Goal: Task Accomplishment & Management: Complete application form

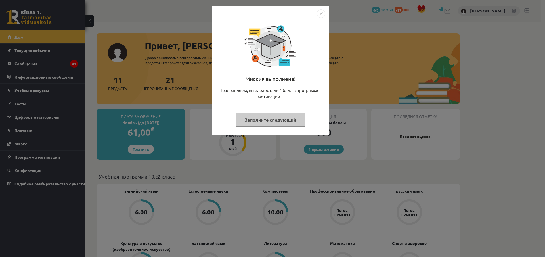
click at [324, 15] on img "Закрывать" at bounding box center [321, 13] width 9 height 9
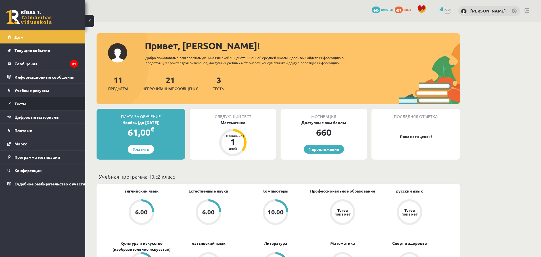
click at [22, 103] on font "Тесты" at bounding box center [20, 103] width 12 height 5
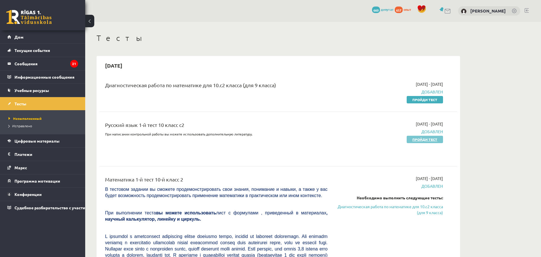
click at [428, 140] on font "Пройди тест" at bounding box center [424, 139] width 25 height 5
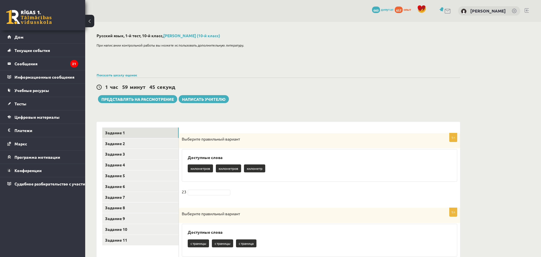
scroll to position [57, 0]
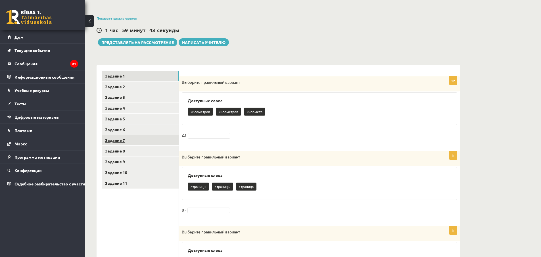
click at [148, 141] on link "Задание 7" at bounding box center [140, 140] width 76 height 11
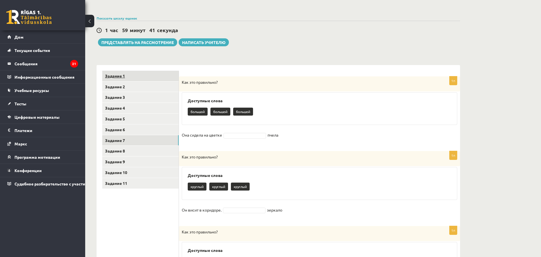
click at [141, 77] on link "Задание 1" at bounding box center [140, 76] width 76 height 11
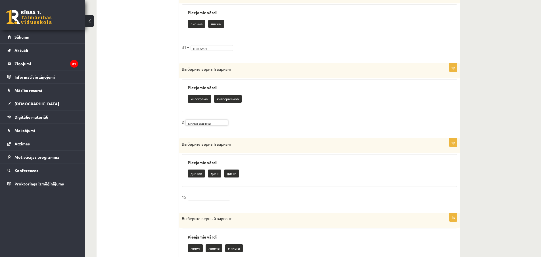
scroll to position [398, 0]
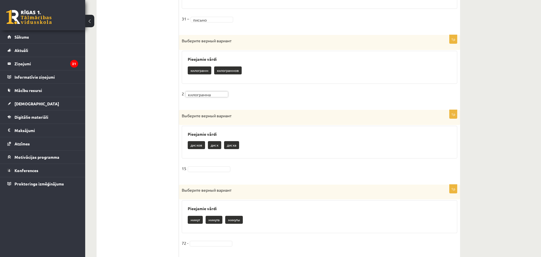
click at [205, 172] on fieldset "15" at bounding box center [320, 170] width 276 height 12
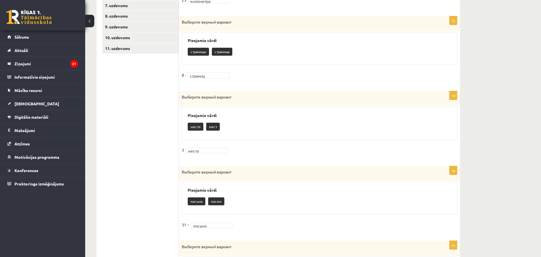
scroll to position [78, 0]
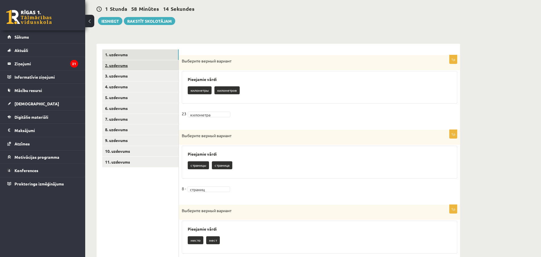
click at [114, 63] on link "2. uzdevums" at bounding box center [140, 65] width 76 height 11
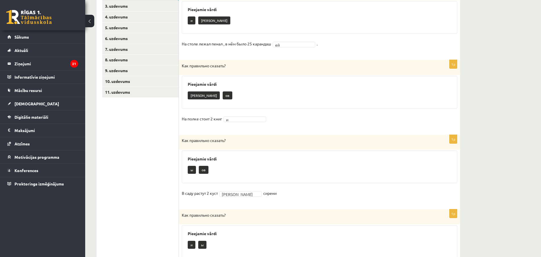
scroll to position [34, 0]
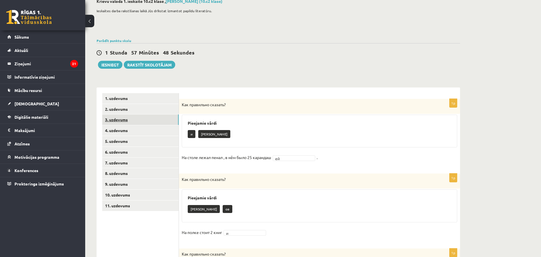
click at [132, 121] on link "3. uzdevums" at bounding box center [140, 119] width 76 height 11
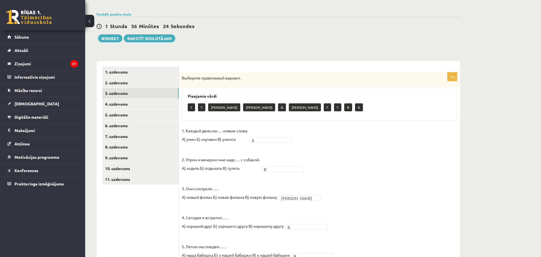
scroll to position [0, 0]
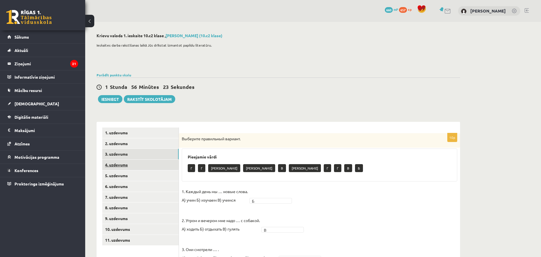
click at [147, 164] on link "4. uzdevums" at bounding box center [140, 165] width 76 height 11
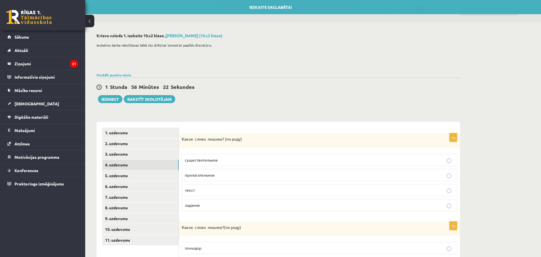
scroll to position [57, 0]
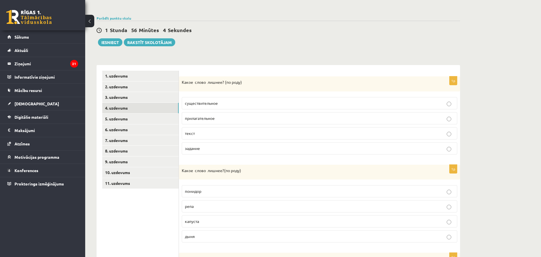
click at [243, 148] on p "задание" at bounding box center [319, 148] width 269 height 6
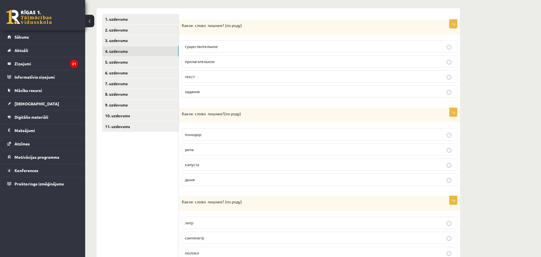
scroll to position [142, 0]
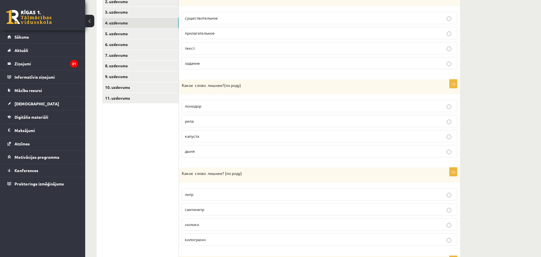
click at [221, 107] on p "помидор" at bounding box center [319, 106] width 269 height 6
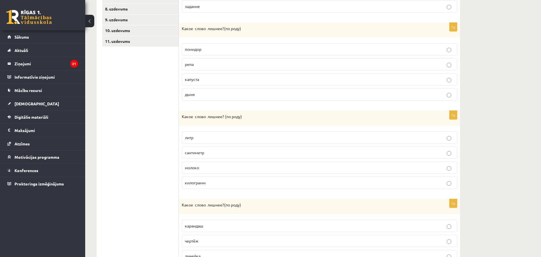
scroll to position [227, 0]
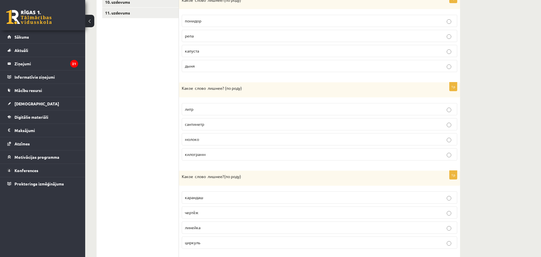
click at [234, 139] on p "молоко" at bounding box center [319, 139] width 269 height 6
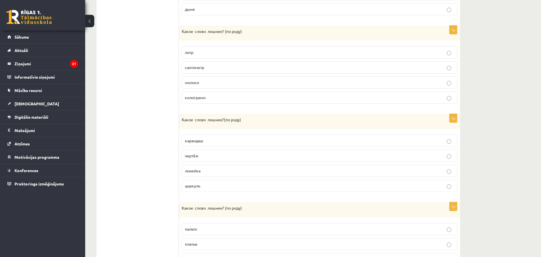
drag, startPoint x: 188, startPoint y: 126, endPoint x: 221, endPoint y: 175, distance: 58.3
click at [221, 175] on div "**********" at bounding box center [279, 64] width 364 height 453
click at [177, 120] on ul "1. uzdevums 2. uzdevums 3. uzdevums 4. uzdevums 5. uzdevums 6. uzdevums 7. uzde…" at bounding box center [140, 63] width 77 height 441
drag, startPoint x: 181, startPoint y: 120, endPoint x: 212, endPoint y: 186, distance: 72.8
click at [212, 186] on div "1p Какое слово лишнее? ( по родy) [GEOGRAPHIC_DATA] чертёж [GEOGRAPHIC_DATA] ци…" at bounding box center [319, 155] width 281 height 83
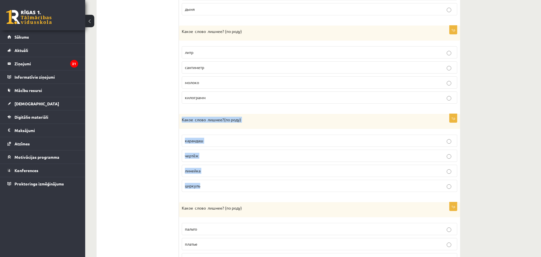
copy div "Какое слово лишнее? ( по родy) карандаш чертёж линейка циркуль"
click at [135, 147] on ul "1. uzdevums 2. uzdevums 3. uzdevums 4. uzdevums 5. uzdevums 6. uzdevums 7. uzde…" at bounding box center [140, 63] width 77 height 441
click at [199, 168] on span "линейка" at bounding box center [193, 170] width 16 height 5
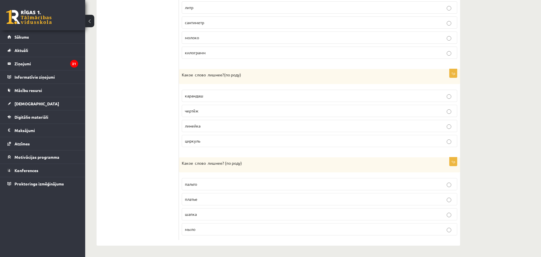
click at [199, 215] on p "шапка" at bounding box center [319, 214] width 269 height 6
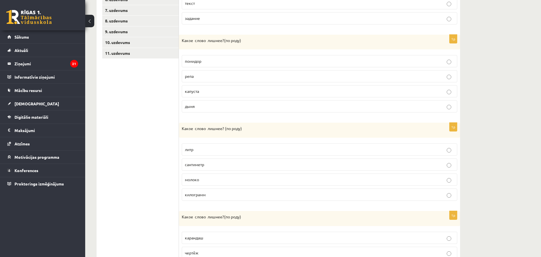
scroll to position [102, 0]
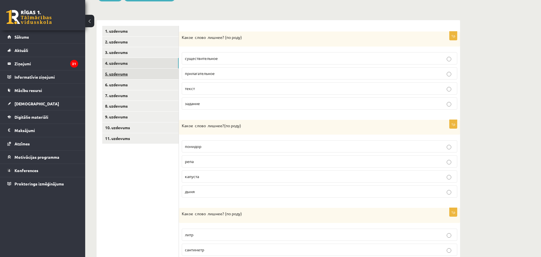
click at [124, 75] on link "5. uzdevums" at bounding box center [140, 74] width 76 height 11
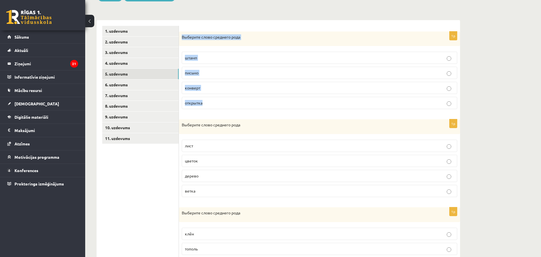
drag, startPoint x: 182, startPoint y: 37, endPoint x: 211, endPoint y: 100, distance: 68.5
click at [211, 100] on div "1p Выберите слово среднего рода штамп письмо конверт открытка" at bounding box center [319, 73] width 281 height 82
copy div "Выберите слово среднего рода штамп письмо конверт открытка"
drag, startPoint x: 158, startPoint y: 164, endPoint x: 186, endPoint y: 120, distance: 53.3
click at [158, 162] on ul "1. uzdevums 2. uzdevums 3. uzdevums 4. uzdevums 5. uzdevums 6. uzdevums 7. uzde…" at bounding box center [140, 246] width 77 height 440
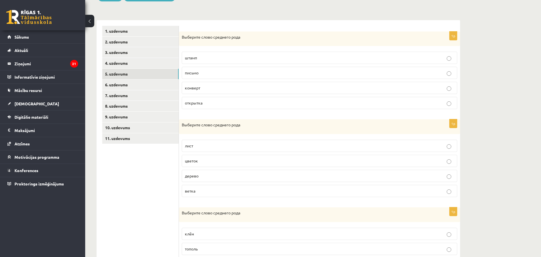
click at [199, 76] on label "письмо" at bounding box center [320, 73] width 276 height 12
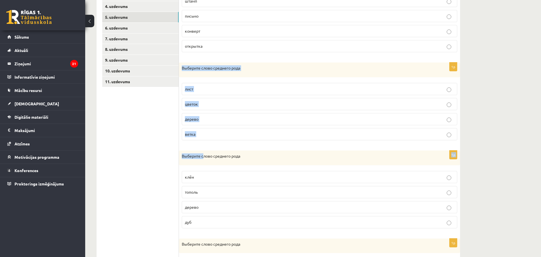
drag, startPoint x: 183, startPoint y: 67, endPoint x: 203, endPoint y: 147, distance: 82.0
click at [202, 146] on form "1p Выберите слово среднего рода штамп письмо конверт открытка 1p Выберите слово…" at bounding box center [320, 189] width 270 height 440
drag, startPoint x: 178, startPoint y: 151, endPoint x: 181, endPoint y: 125, distance: 26.6
click at [179, 151] on ul "1. uzdevums 2. uzdevums 3. uzdevums 4. uzdevums 5. uzdevums 6. uzdevums 7. uzde…" at bounding box center [140, 189] width 77 height 440
drag, startPoint x: 182, startPoint y: 68, endPoint x: 203, endPoint y: 135, distance: 70.8
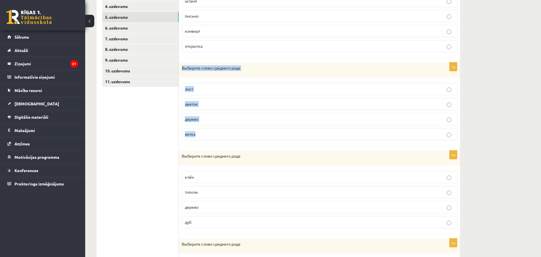
click at [203, 135] on div "1p Выберите слово среднего рода лист цветок дерево ветка" at bounding box center [319, 103] width 281 height 82
copy div "Выберите слово среднего рода лист цветок дерево ветка"
click at [153, 189] on ul "1. uzdevums 2. uzdevums 3. uzdevums 4. uzdevums 5. uzdevums 6. uzdevums 7. uzde…" at bounding box center [140, 189] width 77 height 440
click at [198, 117] on span "дерево" at bounding box center [192, 118] width 14 height 5
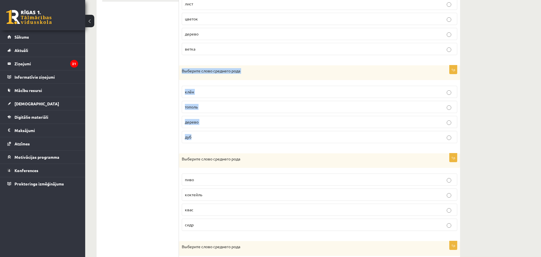
drag, startPoint x: 182, startPoint y: 70, endPoint x: 203, endPoint y: 133, distance: 66.5
click at [203, 133] on div "1p Выберите слово среднего рода клён [GEOGRAPHIC_DATA] дерево [GEOGRAPHIC_DATA]" at bounding box center [319, 106] width 281 height 82
copy div "Выберите слово среднего рода клён тополь дерево дуб"
click at [140, 84] on ul "1. uzdevums 2. uzdevums 3. uzdevums 4. uzdevums 5. uzdevums 6. uzdevums 7. uzde…" at bounding box center [140, 104] width 77 height 440
click at [188, 120] on span "дерево" at bounding box center [192, 121] width 14 height 5
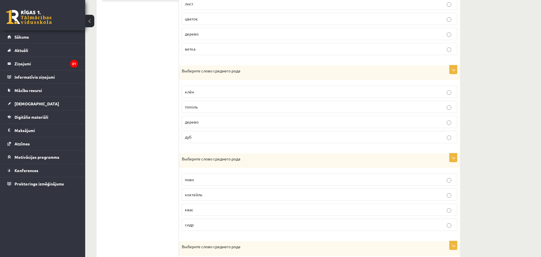
scroll to position [272, 0]
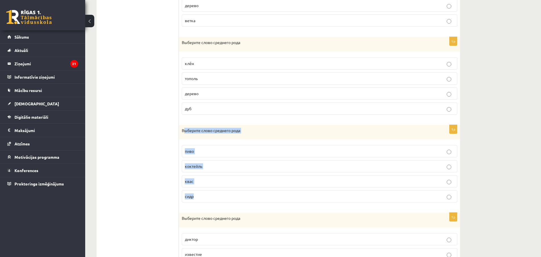
drag, startPoint x: 182, startPoint y: 130, endPoint x: 203, endPoint y: 198, distance: 70.5
click at [203, 198] on div "1p Выберите слово среднего рода пиво коктейль [GEOGRAPHIC_DATA] [GEOGRAPHIC_DAT…" at bounding box center [319, 166] width 281 height 82
copy div "Выберите слово среднего рода пиво коктейль квас сидр"
click at [122, 100] on ul "1. uzdevums 2. uzdevums 3. uzdevums 4. uzdevums 5. uzdevums 6. uzdevums 7. uzde…" at bounding box center [140, 75] width 77 height 440
click at [190, 154] on p "пиво" at bounding box center [319, 151] width 269 height 6
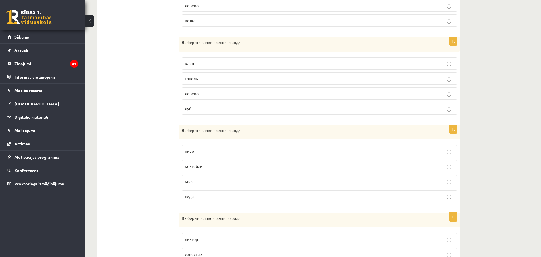
scroll to position [327, 0]
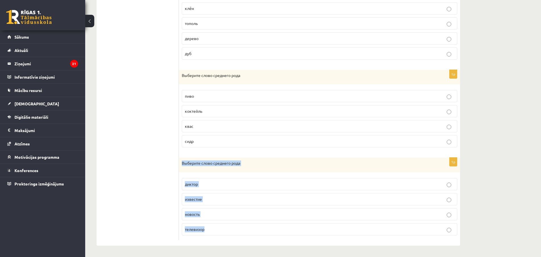
drag, startPoint x: 180, startPoint y: 164, endPoint x: 211, endPoint y: 229, distance: 72.1
click at [211, 229] on div "1p Выберите слово среднего рода диктор известие новость телевизор" at bounding box center [319, 199] width 281 height 82
copy div "Выберите слово среднего рода диктор известие новость телевизор"
click at [146, 146] on ul "1. uzdevums 2. uzdevums 3. uzdevums 4. uzdevums 5. uzdevums 6. uzdevums 7. uzde…" at bounding box center [140, 20] width 77 height 440
click at [191, 199] on span "известие" at bounding box center [193, 199] width 17 height 5
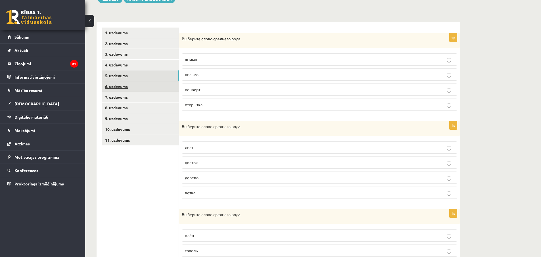
click at [131, 85] on link "6. uzdevums" at bounding box center [140, 86] width 76 height 11
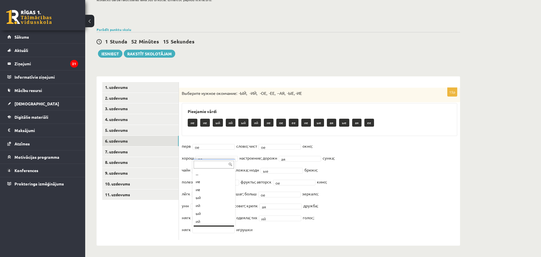
scroll to position [7, 0]
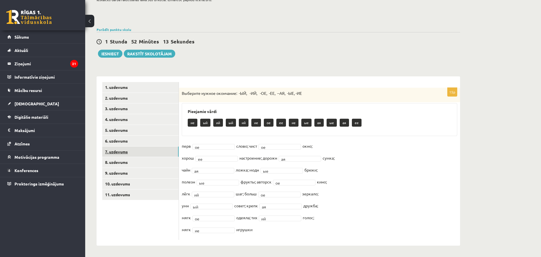
click at [136, 152] on link "7. uzdevums" at bounding box center [140, 152] width 76 height 11
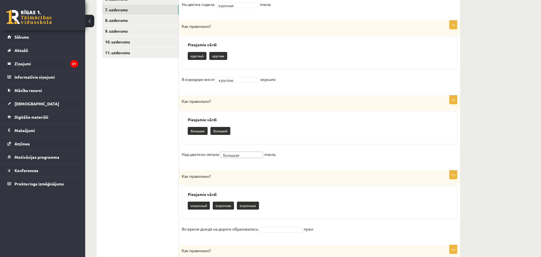
scroll to position [244, 0]
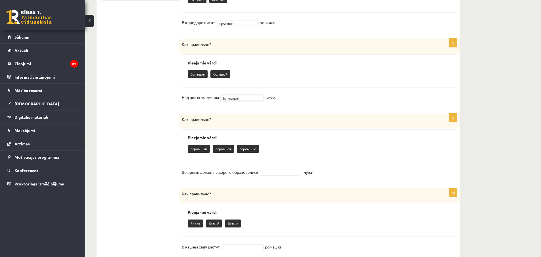
click at [279, 176] on fieldset "Во время дождя на дороге образовались лужи" at bounding box center [320, 174] width 276 height 12
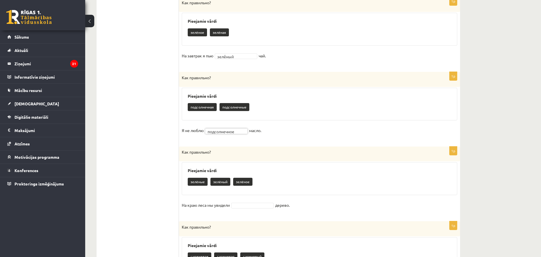
scroll to position [614, 0]
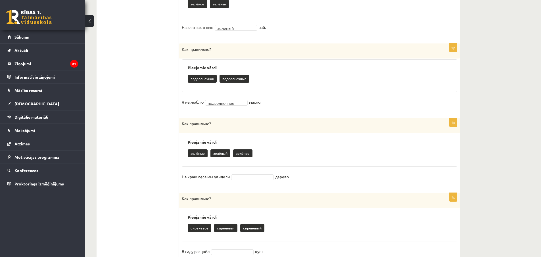
click at [249, 180] on fieldset "На краю леса мы увидели дерево." at bounding box center [320, 178] width 276 height 12
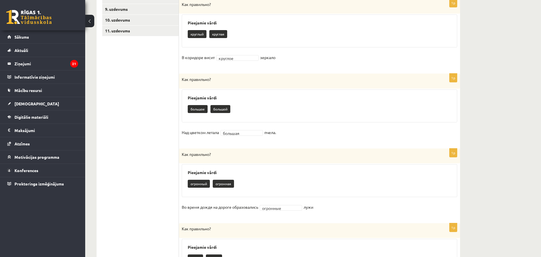
scroll to position [124, 0]
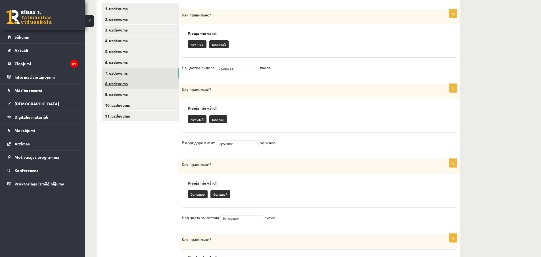
click at [130, 85] on link "8. uzdevums" at bounding box center [140, 83] width 76 height 11
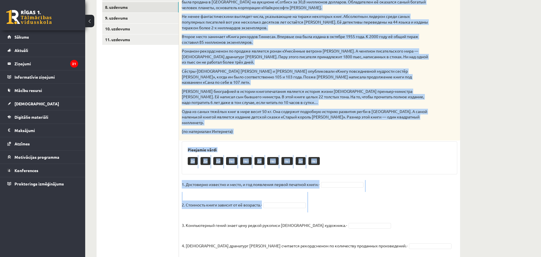
scroll to position [229, 0]
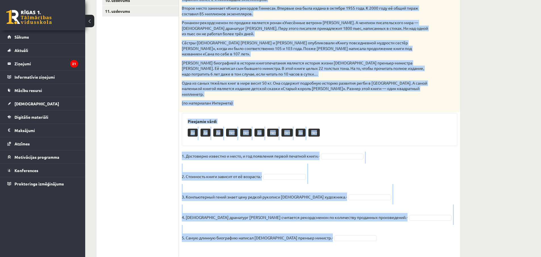
drag, startPoint x: 184, startPoint y: 81, endPoint x: 318, endPoint y: 226, distance: 198.2
click at [318, 226] on div "5p Прочитай текст. Отметь верное утверждение в соответствии с текстом. Интересн…" at bounding box center [319, 80] width 281 height 353
copy div "Loremips dolor. Sitame consec adipiscinge s doeiusmodtem i utlabor. Etdolorema …"
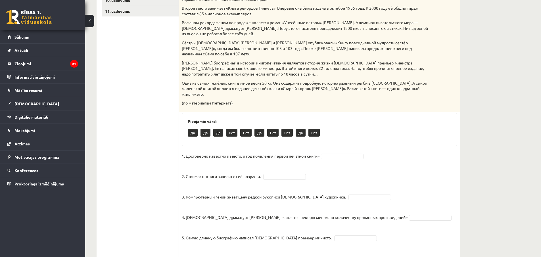
click at [157, 124] on ul "1. uzdevums 2. uzdevums 3. uzdevums 4. uzdevums 5. uzdevums 6. uzdevums 7. uzde…" at bounding box center [140, 78] width 77 height 358
click at [276, 155] on fieldset "1. Достоверно известно и место, и год появления первой печатной книги.- Нет ***…" at bounding box center [320, 203] width 276 height 102
drag, startPoint x: 276, startPoint y: 158, endPoint x: 278, endPoint y: 160, distance: 3.2
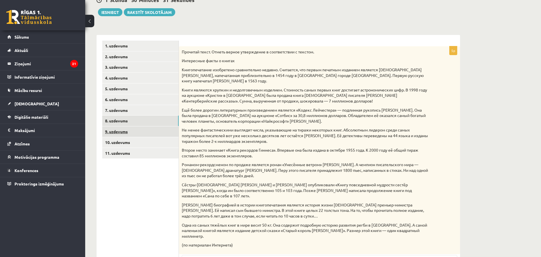
click at [121, 133] on link "9. uzdevums" at bounding box center [140, 131] width 76 height 11
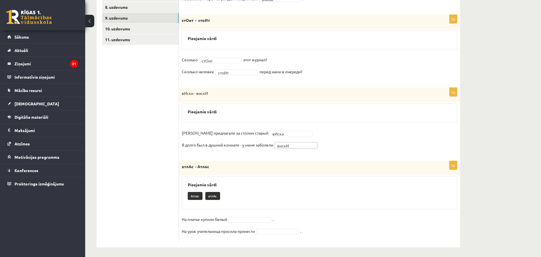
scroll to position [202, 0]
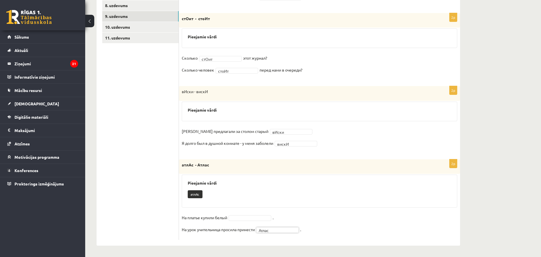
click at [253, 213] on fieldset "На платье купили белый . На урок учительница просила принести Атлас ***** ." at bounding box center [320, 225] width 276 height 24
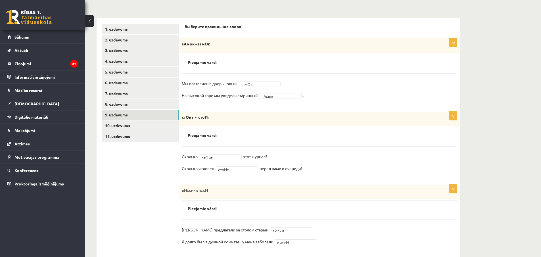
scroll to position [75, 0]
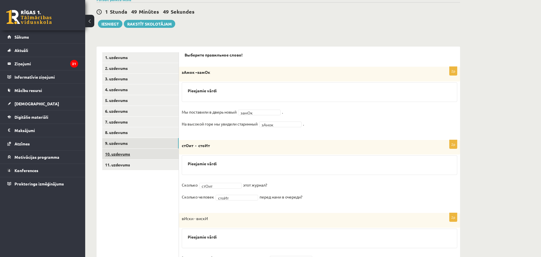
click at [122, 152] on link "10. uzdevums" at bounding box center [140, 154] width 76 height 11
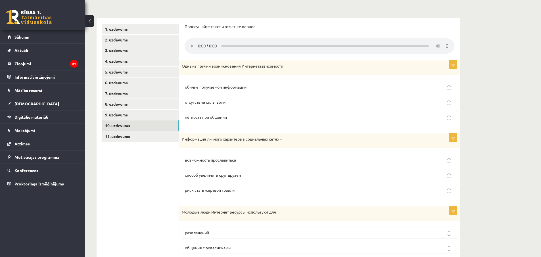
scroll to position [18, 0]
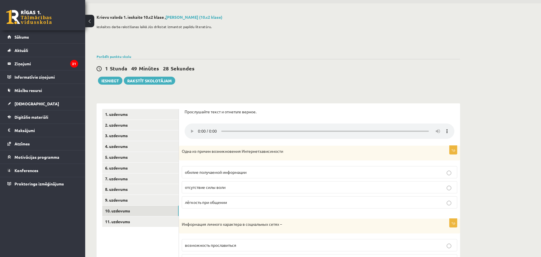
click at [211, 202] on span "лёгкость при общении" at bounding box center [206, 202] width 42 height 5
click at [216, 170] on span "обилие получаемой информации" at bounding box center [216, 172] width 62 height 5
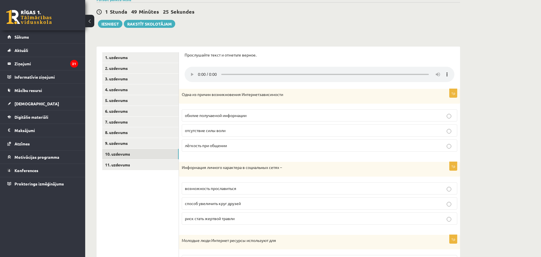
scroll to position [104, 0]
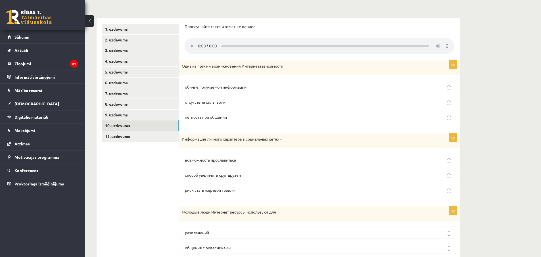
click at [161, 231] on ul "1. uzdevums 2. uzdevums 3. uzdevums 4. uzdevums 5. uzdevums 6. uzdevums 7. uzde…" at bounding box center [140, 222] width 77 height 396
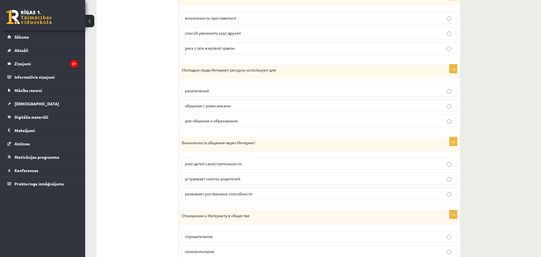
scroll to position [161, 0]
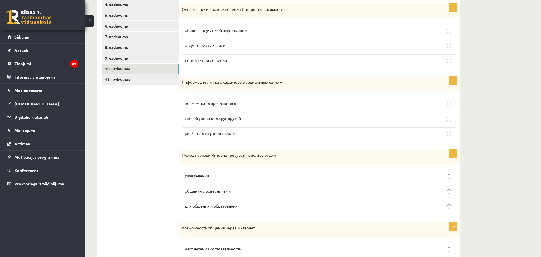
click at [189, 107] on label "возможность прославиться" at bounding box center [320, 103] width 276 height 12
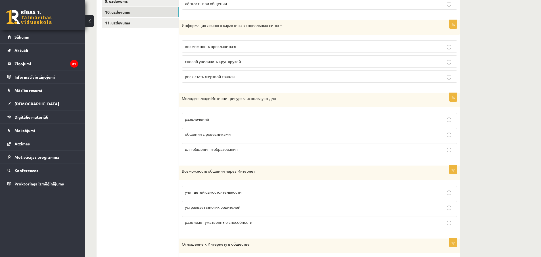
click at [188, 132] on span "общения с ровесниками" at bounding box center [208, 134] width 46 height 5
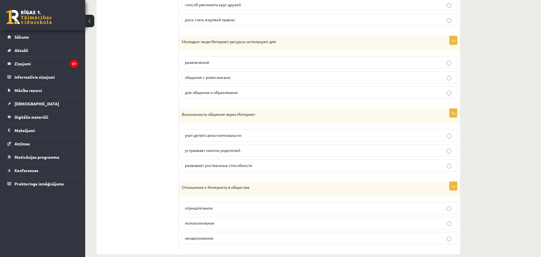
scroll to position [283, 0]
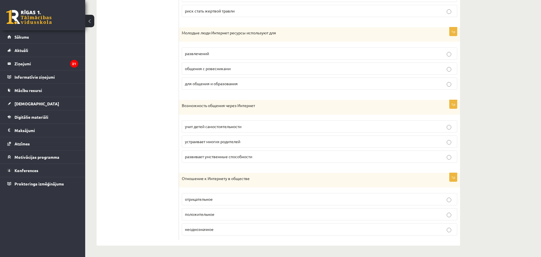
click at [185, 128] on span "учит детей самостоятельности" at bounding box center [213, 126] width 57 height 5
click at [164, 230] on ul "1. uzdevums 2. uzdevums 3. uzdevums 4. uzdevums 5. uzdevums 6. uzdevums 7. uzde…" at bounding box center [140, 43] width 77 height 396
click at [210, 217] on p "положительное" at bounding box center [319, 214] width 269 height 6
click at [199, 225] on label "неоднозначное" at bounding box center [320, 229] width 276 height 12
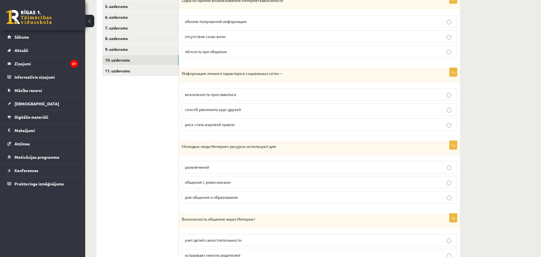
scroll to position [84, 0]
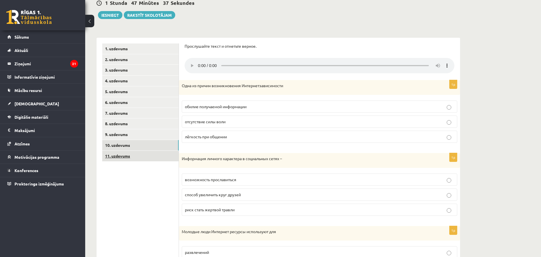
click at [128, 158] on link "11. uzdevums" at bounding box center [140, 156] width 76 height 11
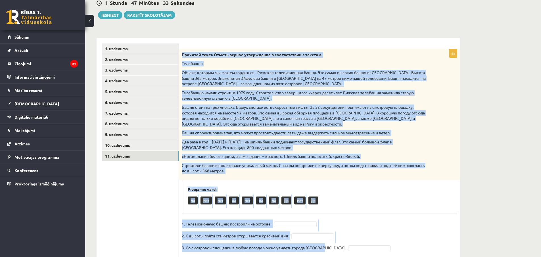
scroll to position [126, 0]
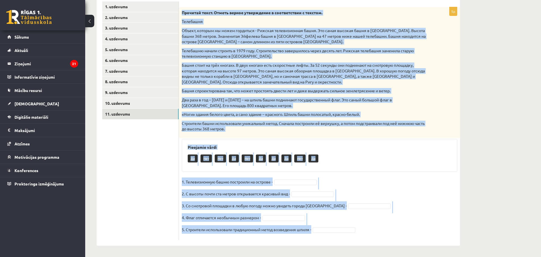
drag, startPoint x: 182, startPoint y: 54, endPoint x: 322, endPoint y: 241, distance: 233.6
click at [322, 241] on div "5p Прочитай текст. Отметь верное утверждение в соответствии с текстом. [GEOGRAP…" at bounding box center [319, 121] width 281 height 250
copy div "Loremips dolor. Sitame consec adipiscinge s doeiusmodtem i utlabor. Etdolorem A…"
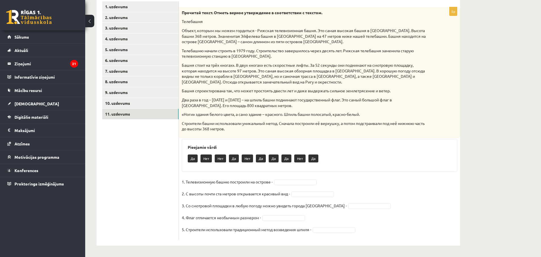
click at [164, 157] on ul "1. uzdevums 2. uzdevums 3. uzdevums 4. uzdevums 5. uzdevums 6. uzdevums 7. uzde…" at bounding box center [140, 120] width 77 height 239
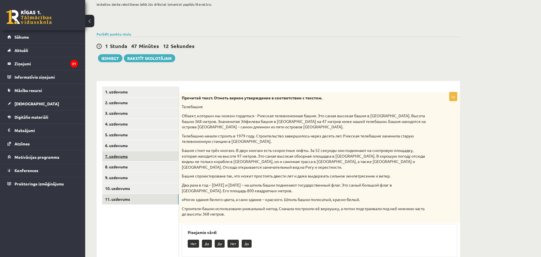
scroll to position [12, 0]
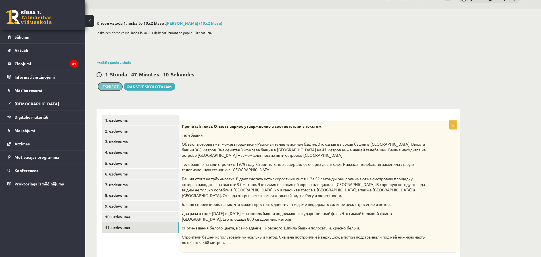
click at [111, 84] on button "Iesniegt" at bounding box center [110, 87] width 24 height 8
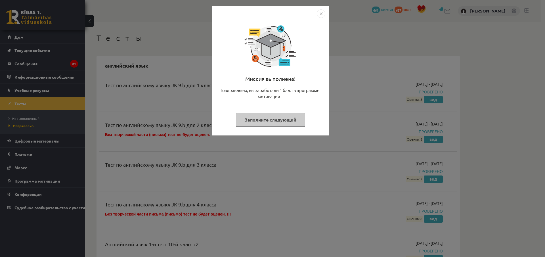
click at [324, 15] on img "Закрывать" at bounding box center [321, 13] width 9 height 9
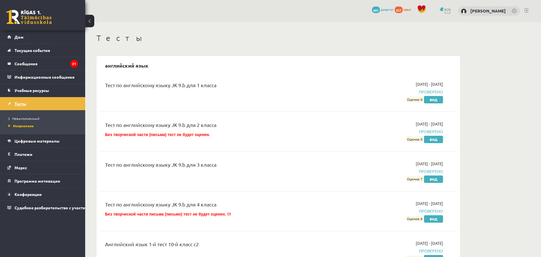
click at [24, 103] on font "Тесты" at bounding box center [20, 103] width 12 height 5
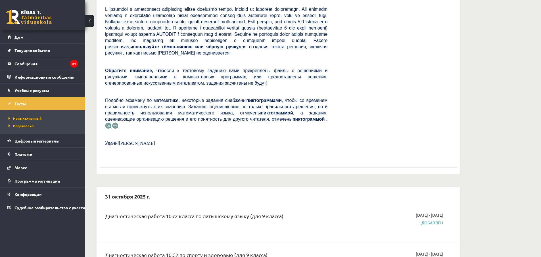
scroll to position [256, 0]
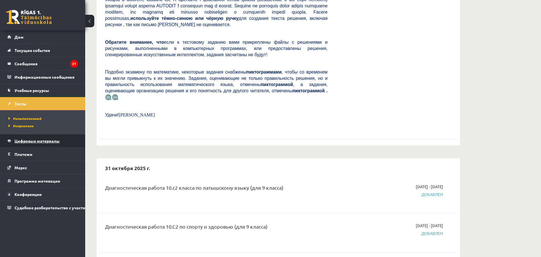
click at [17, 140] on font "Цифровые материалы" at bounding box center [36, 140] width 45 height 5
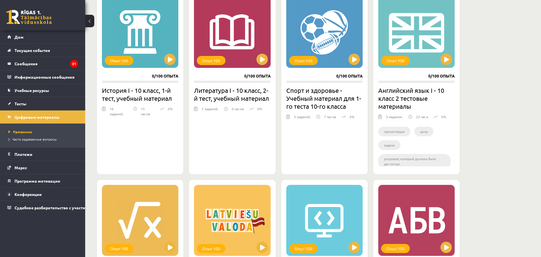
scroll to position [142, 0]
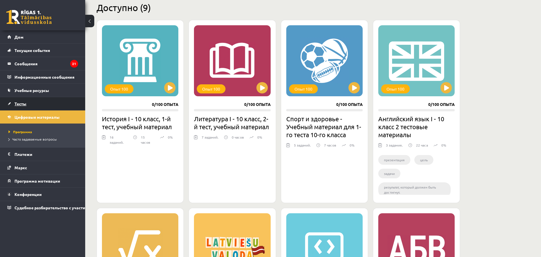
click at [27, 103] on link "Тесты" at bounding box center [42, 103] width 71 height 13
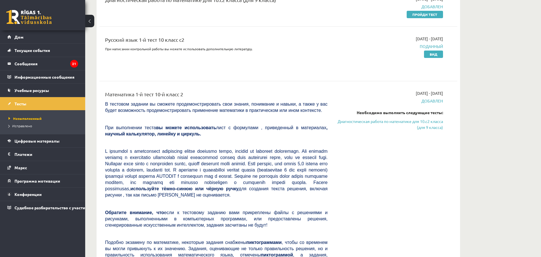
scroll to position [28, 0]
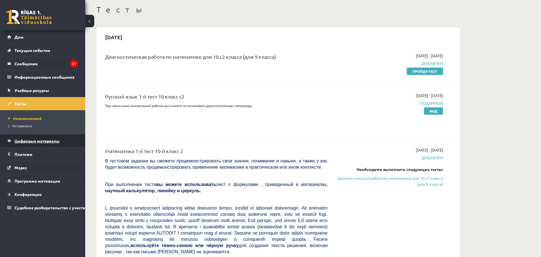
click at [29, 140] on font "Цифровые материалы" at bounding box center [36, 140] width 45 height 5
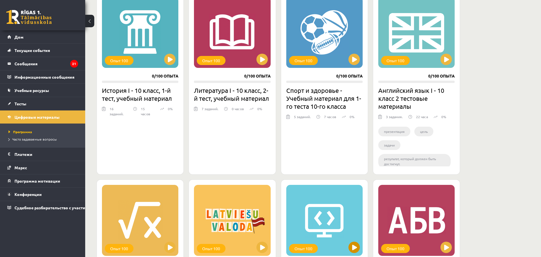
scroll to position [142, 0]
